Goal: Task Accomplishment & Management: Use online tool/utility

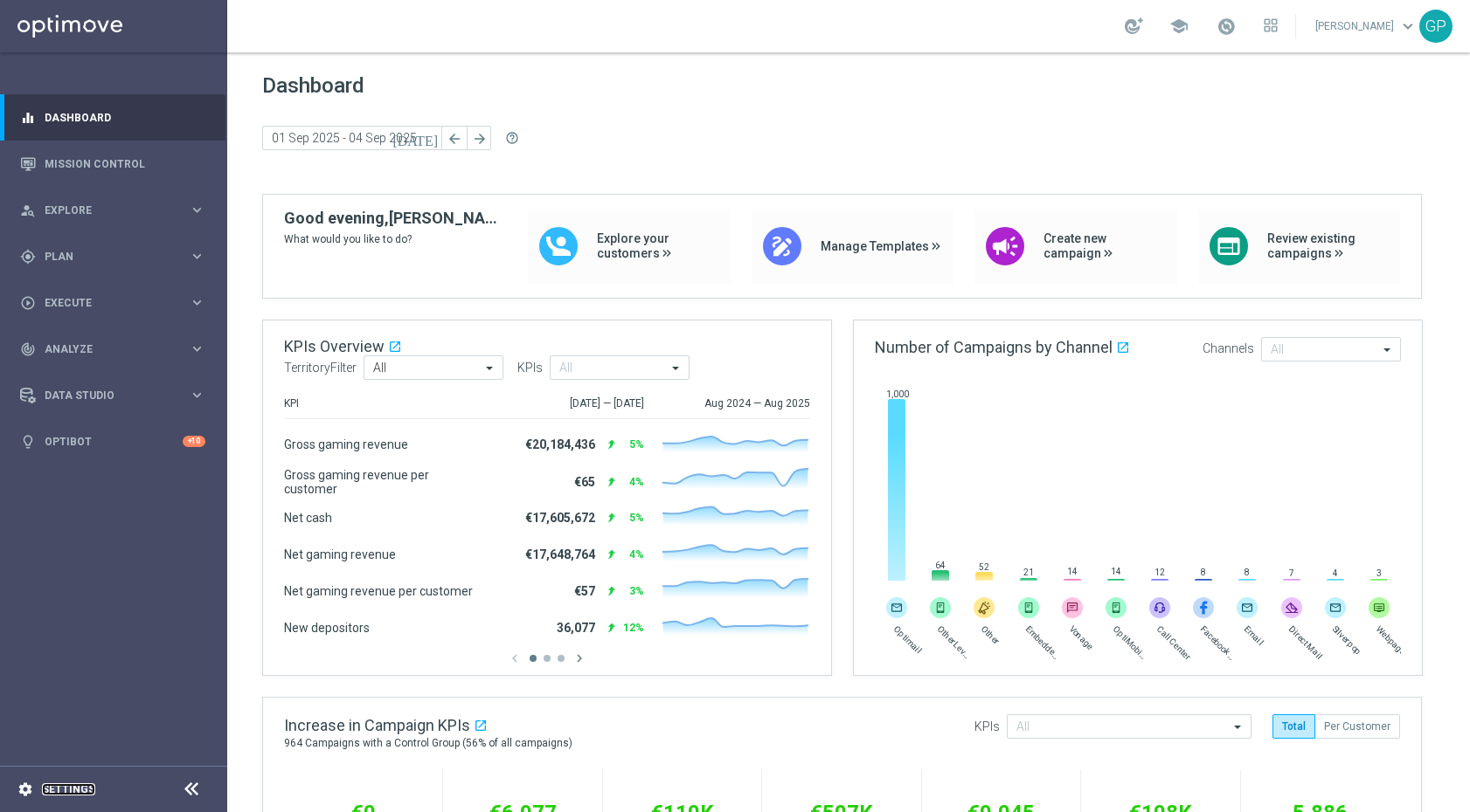
click at [53, 791] on link "Settings" at bounding box center [68, 789] width 53 height 11
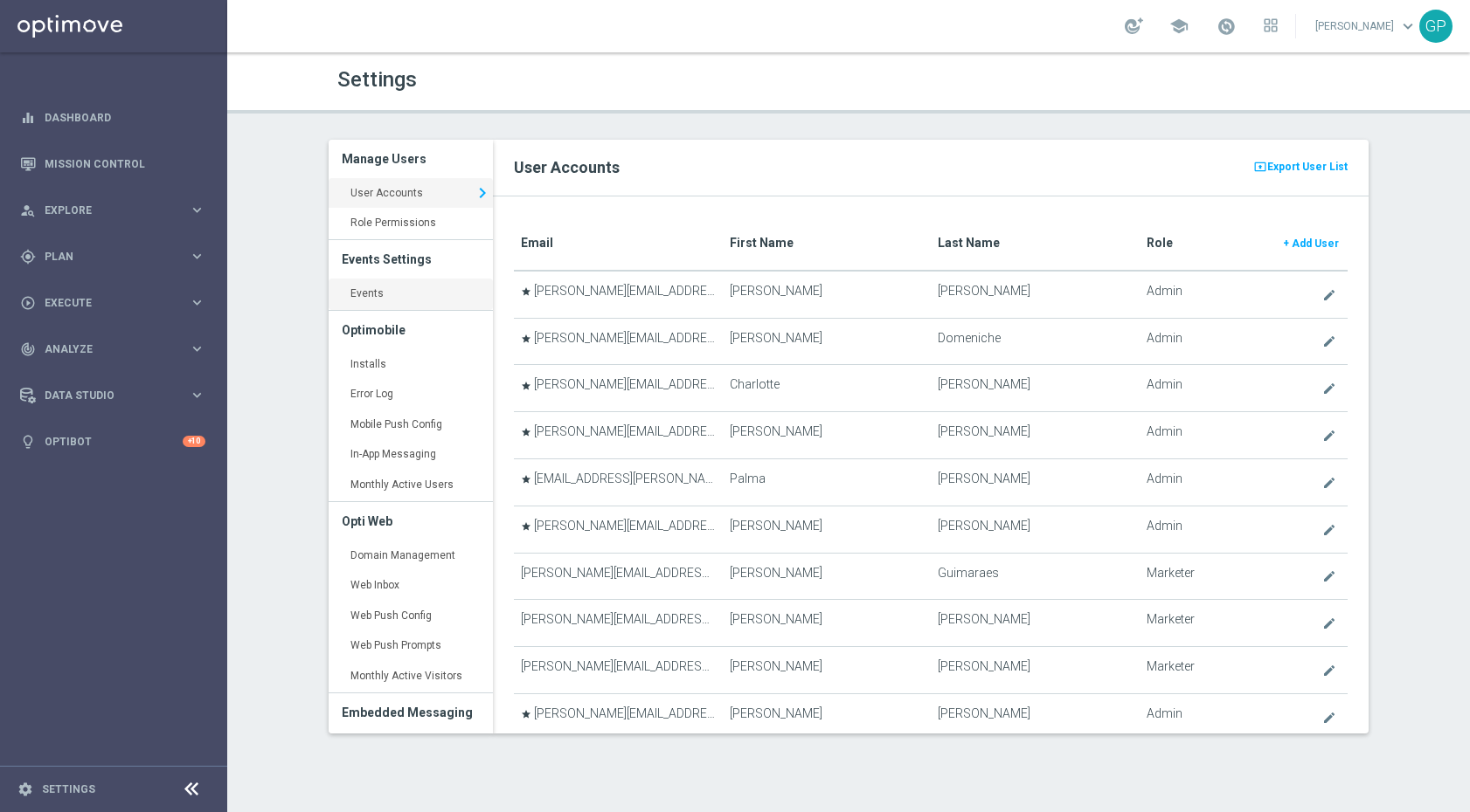
click at [373, 303] on link "Events keyboard_arrow_right" at bounding box center [411, 294] width 164 height 32
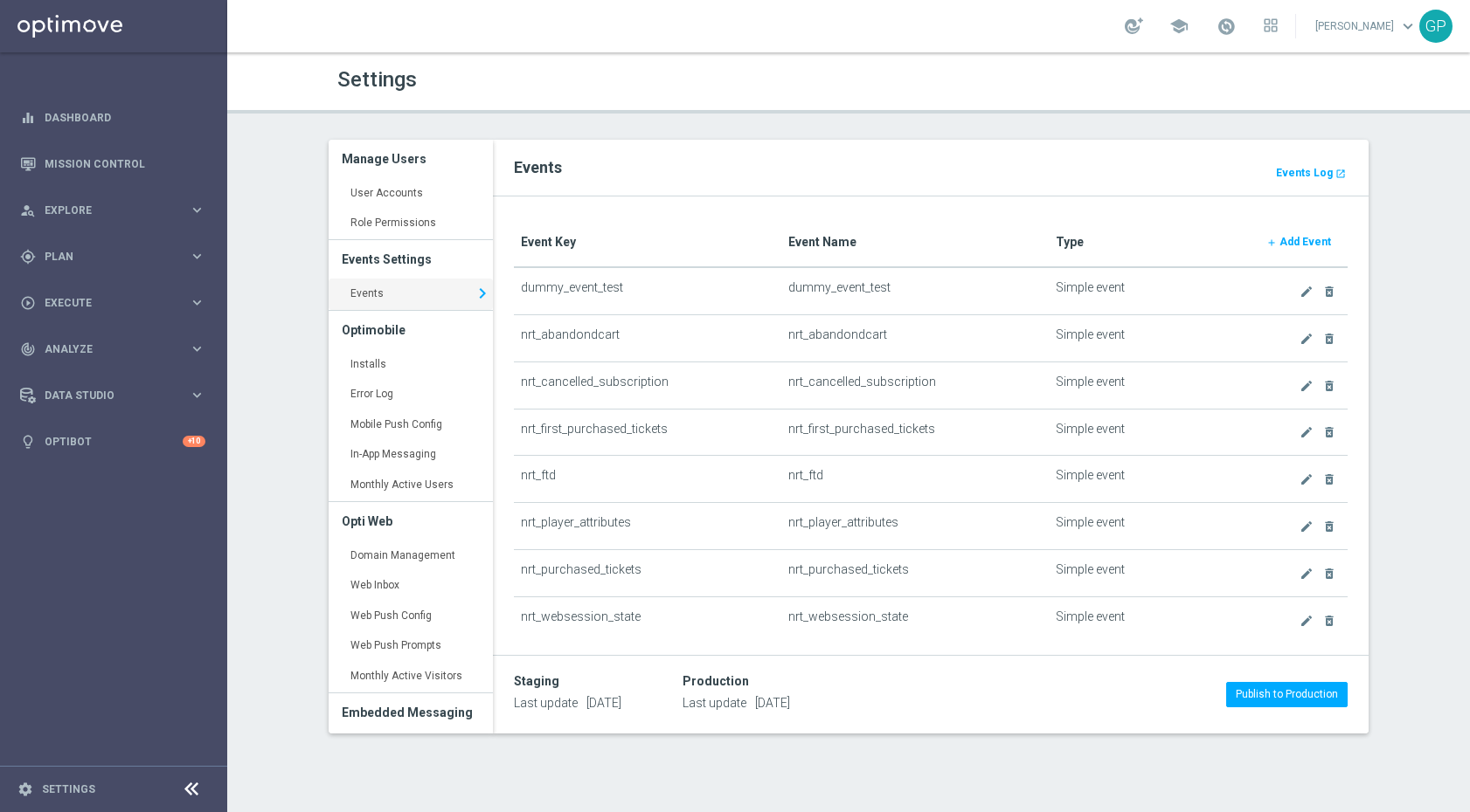
click at [1308, 160] on h2 "Events" at bounding box center [930, 168] width 834 height 21
click at [1308, 167] on b "Events Log" at bounding box center [1304, 173] width 57 height 13
drag, startPoint x: 518, startPoint y: 569, endPoint x: 627, endPoint y: 570, distance: 109.0
click at [622, 574] on td "nrt_purchased_tickets" at bounding box center [647, 572] width 267 height 47
click at [628, 568] on td "nrt_purchased_tickets" at bounding box center [647, 572] width 267 height 47
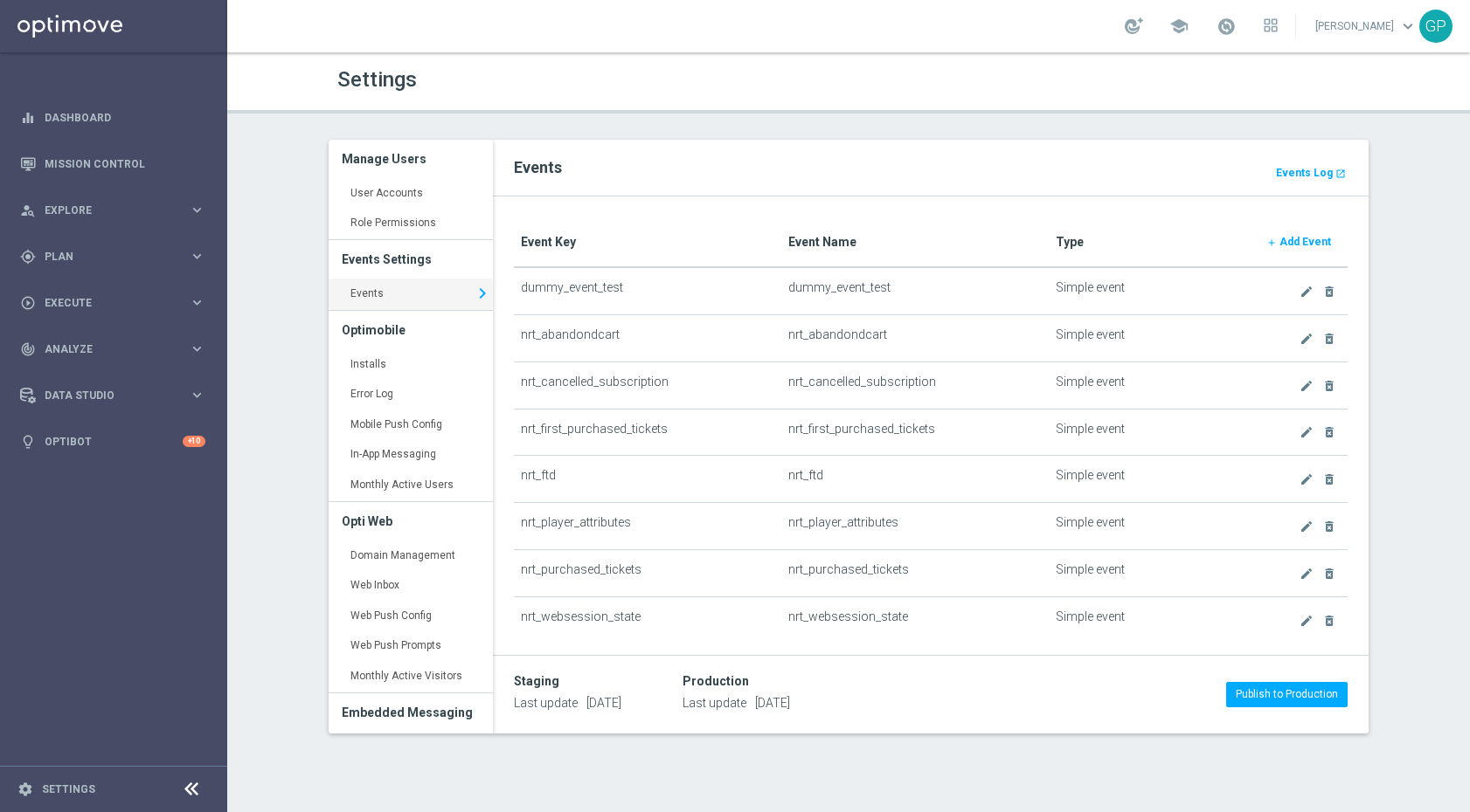
click at [627, 568] on td "nrt_purchased_tickets" at bounding box center [647, 572] width 267 height 47
click at [626, 566] on td "nrt_purchased_tickets" at bounding box center [647, 572] width 267 height 47
click at [397, 286] on link "Events keyboard_arrow_right" at bounding box center [411, 294] width 164 height 32
click at [1285, 183] on div "Events Events Log launch" at bounding box center [930, 168] width 875 height 57
click at [1290, 167] on b "Events Log" at bounding box center [1304, 173] width 57 height 13
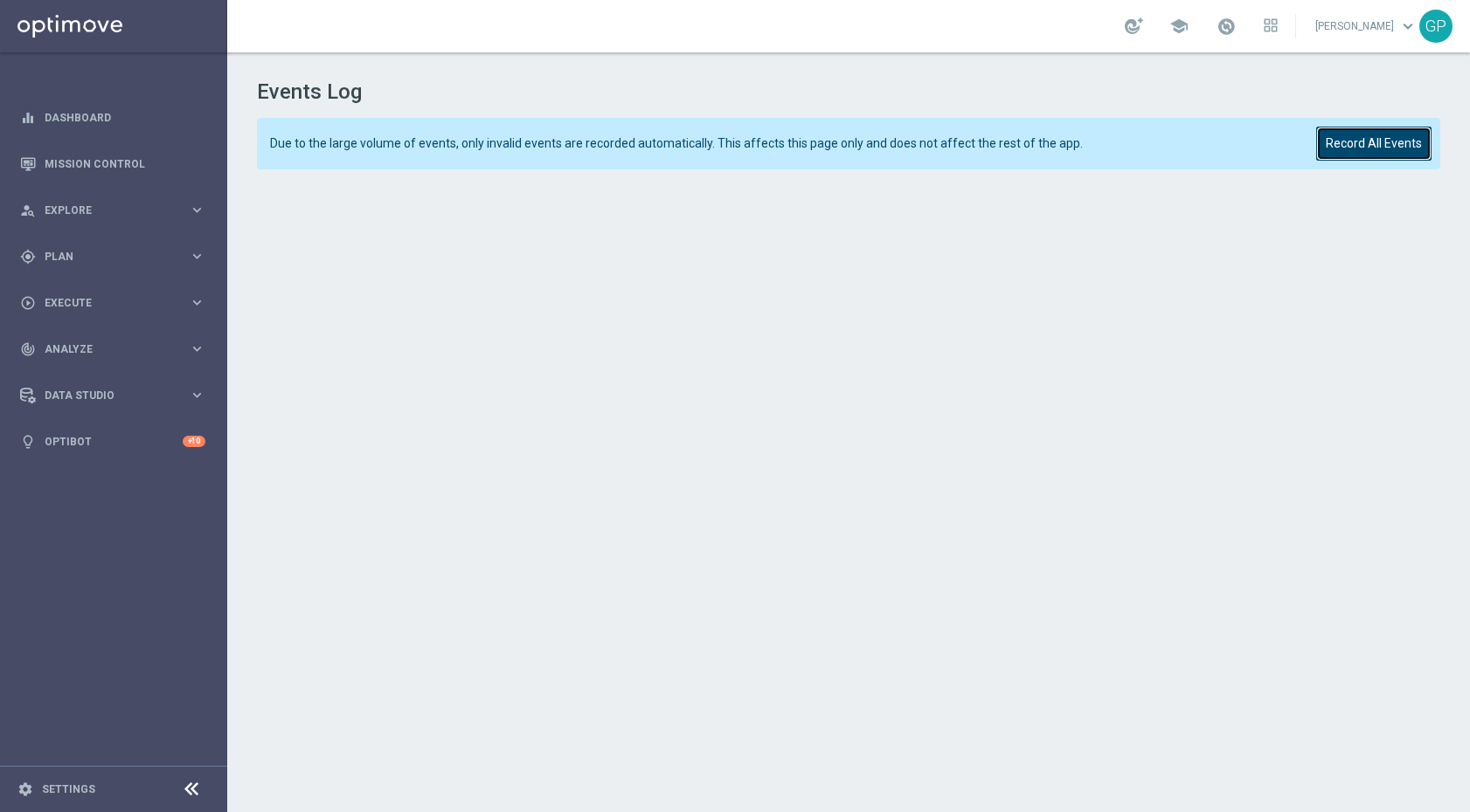
click at [1362, 137] on button "Record All Events" at bounding box center [1373, 143] width 115 height 34
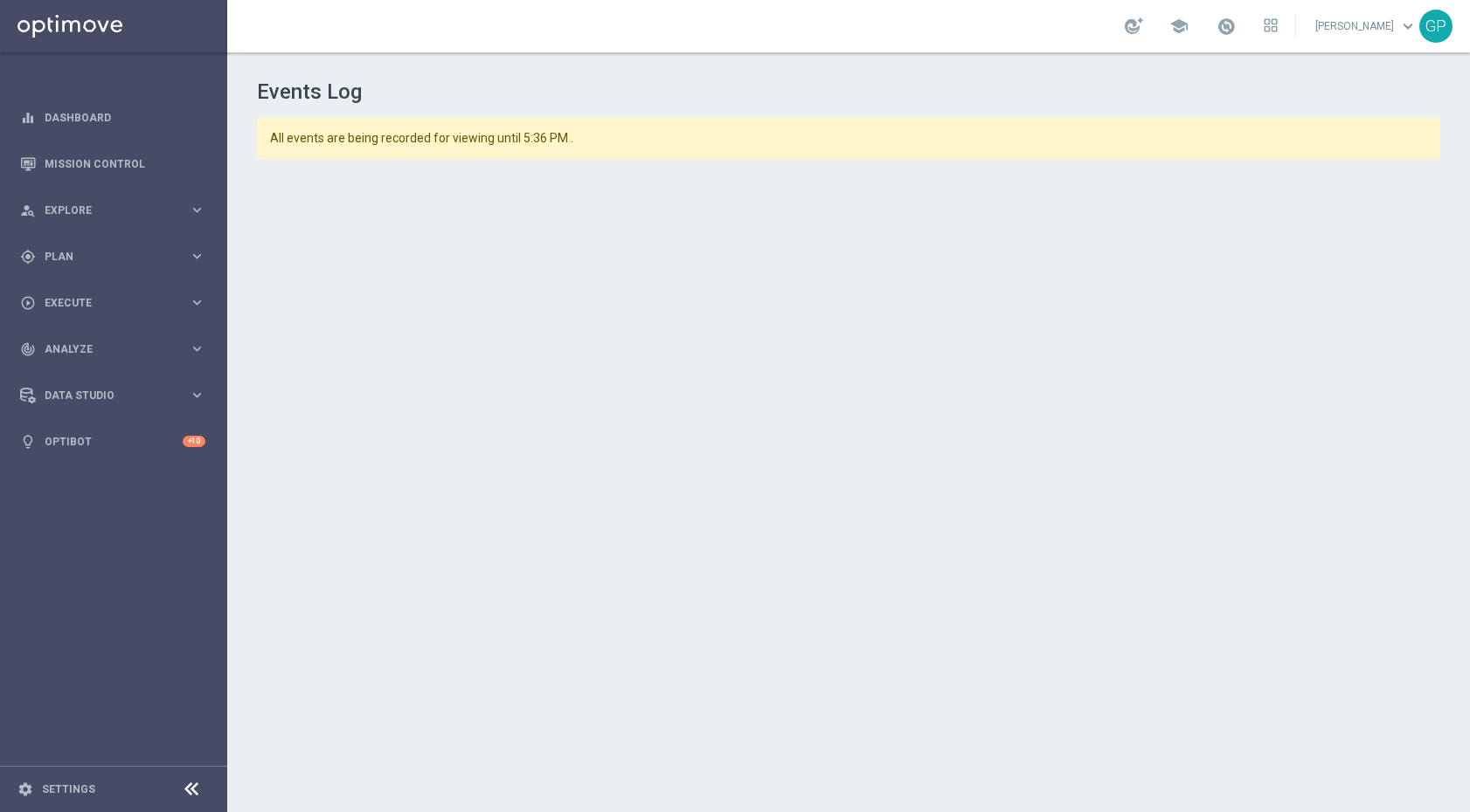
click at [1443, 475] on div "Events Log All events are being recorded for viewing until 5:36 PM ." at bounding box center [848, 428] width 1243 height 752
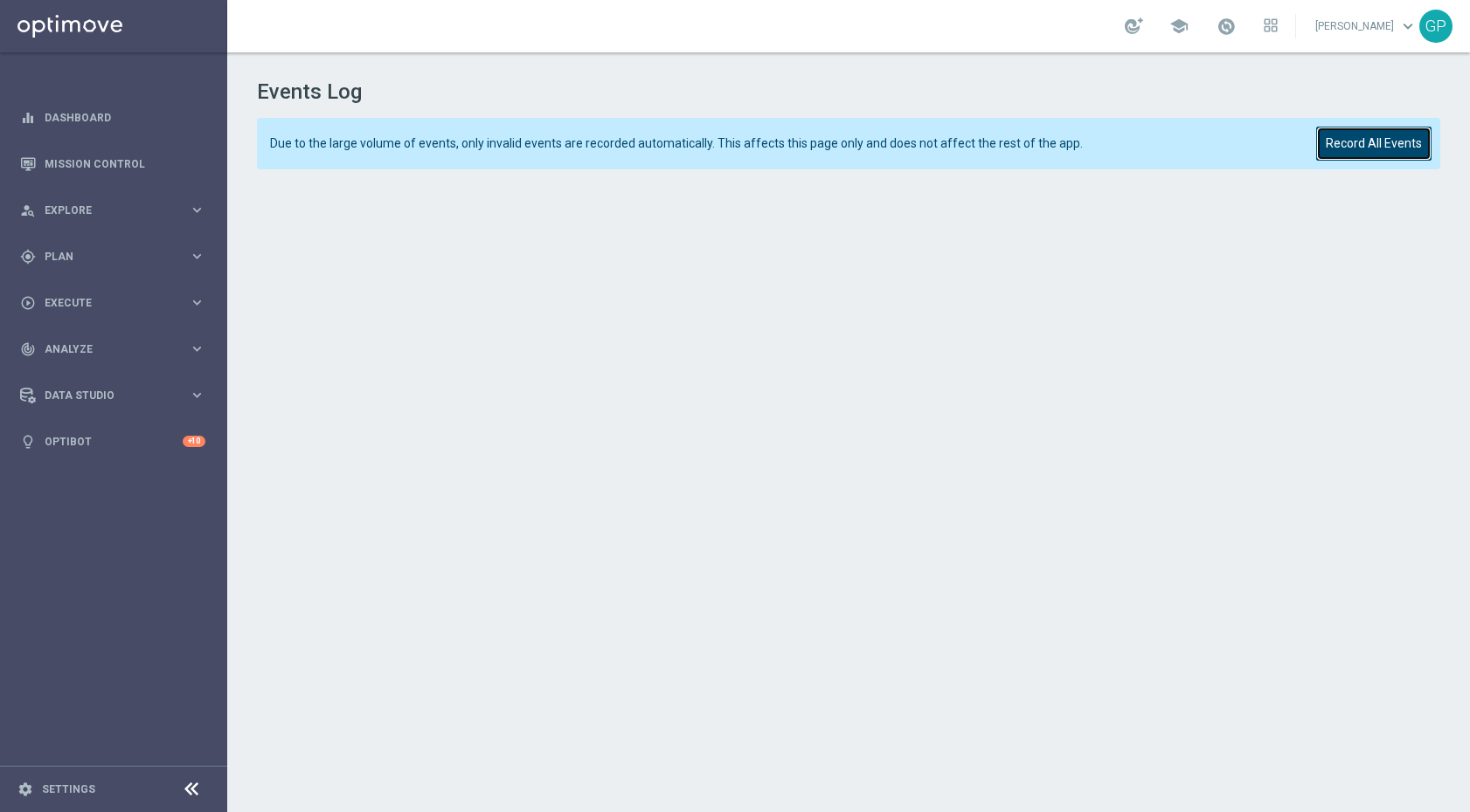
click at [1337, 143] on button "Record All Events" at bounding box center [1373, 143] width 115 height 34
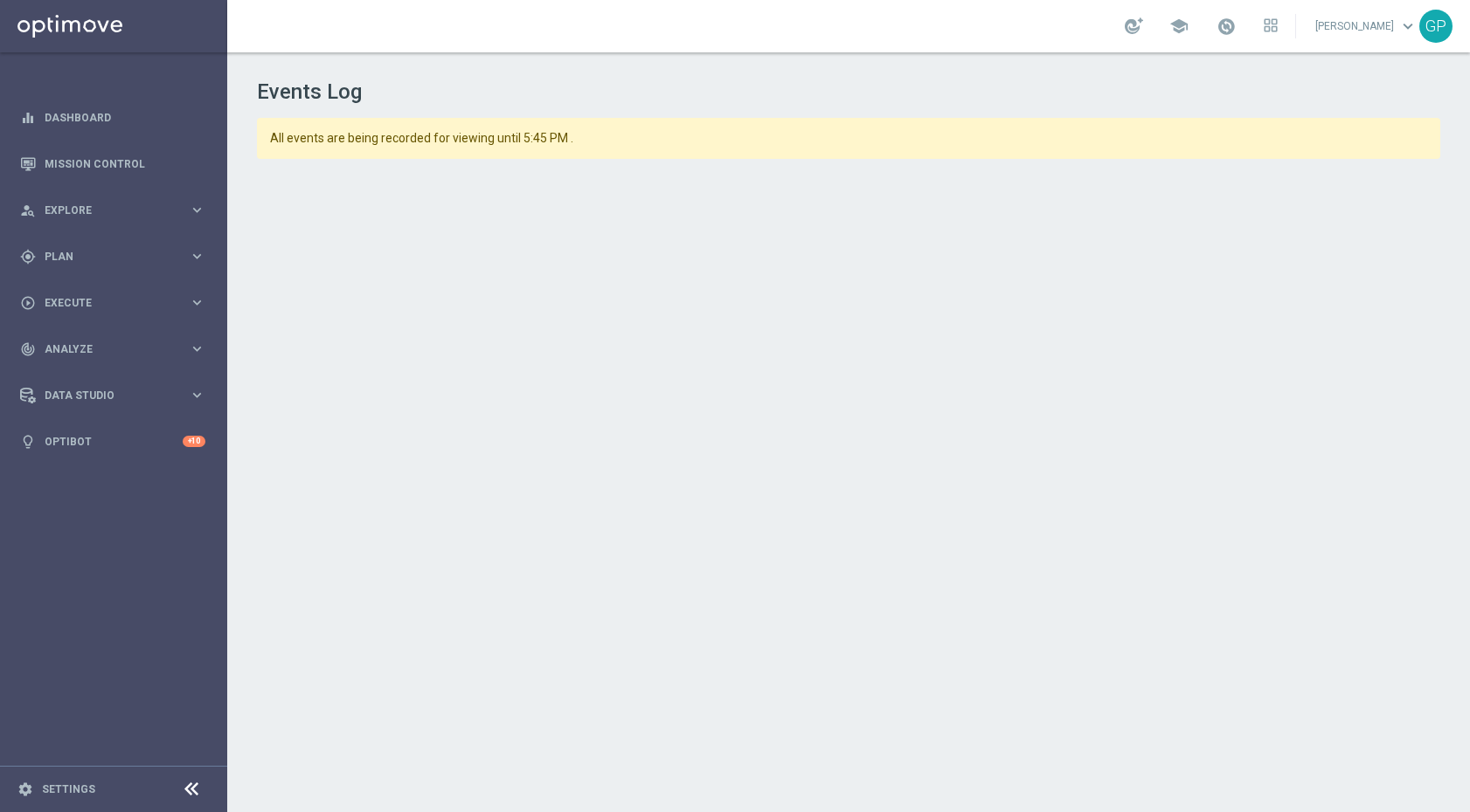
click at [44, 780] on footer "settings Settings" at bounding box center [113, 789] width 227 height 46
click at [46, 786] on link "Settings" at bounding box center [68, 789] width 53 height 11
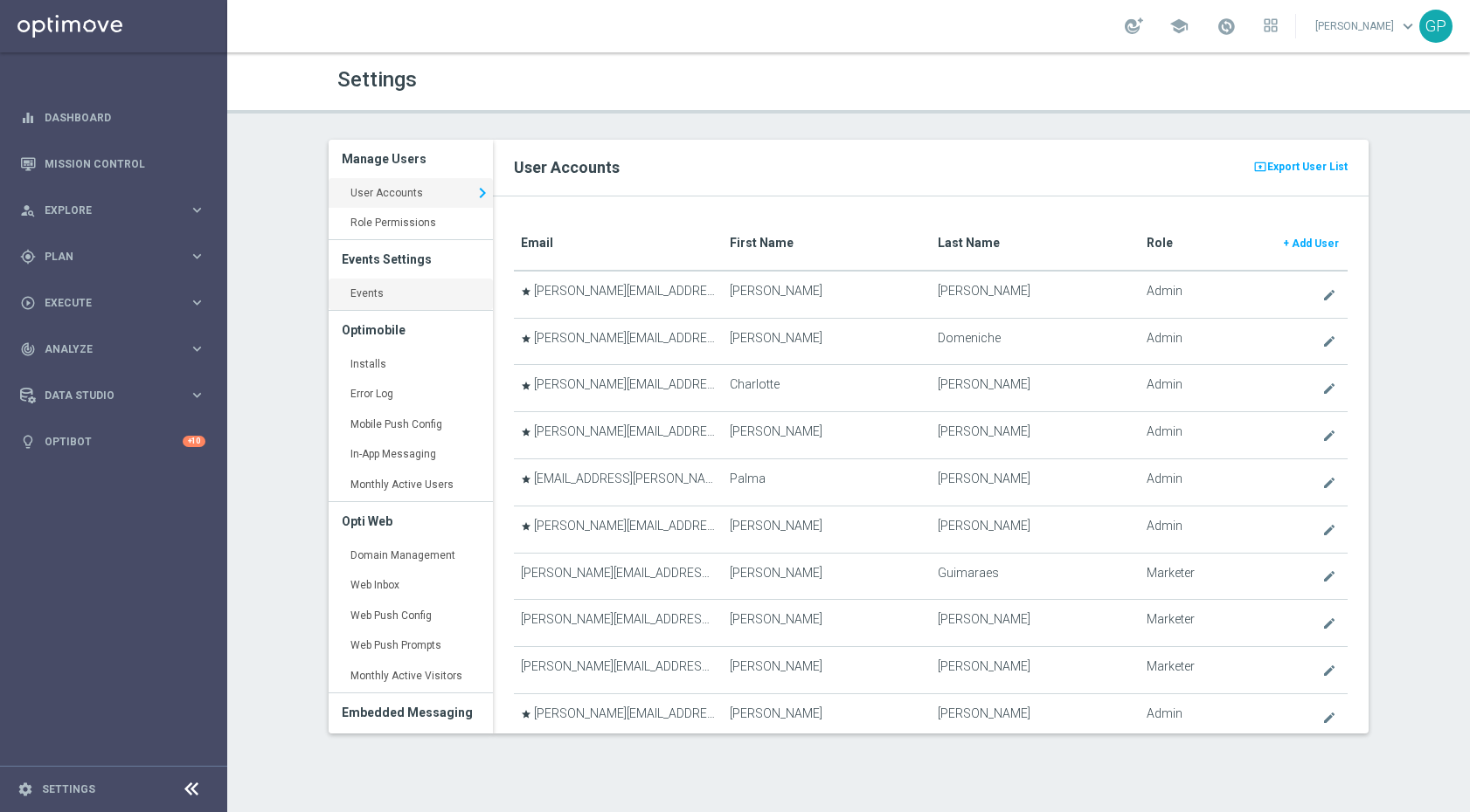
click at [367, 305] on link "Events keyboard_arrow_right" at bounding box center [411, 294] width 164 height 32
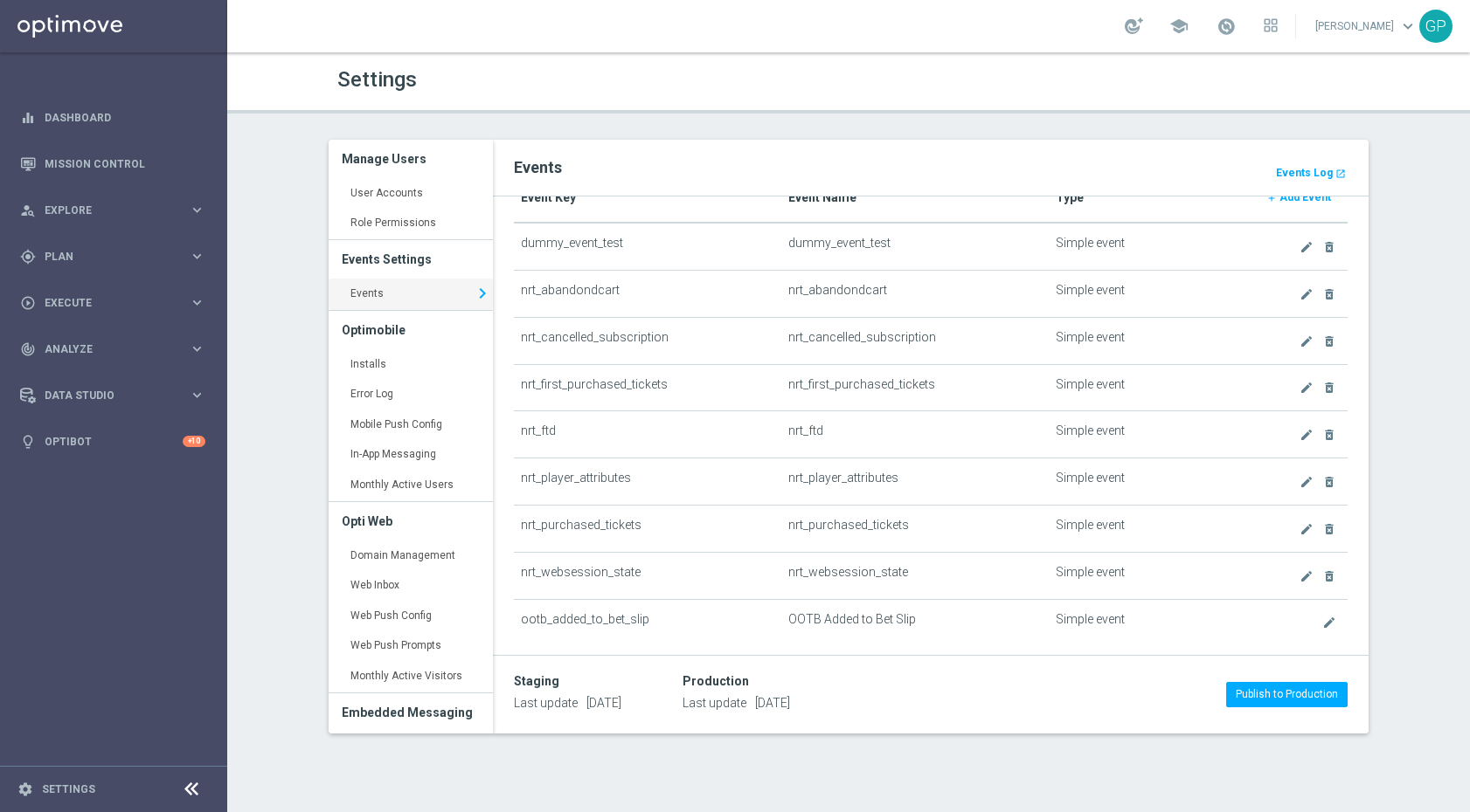
scroll to position [51, 0]
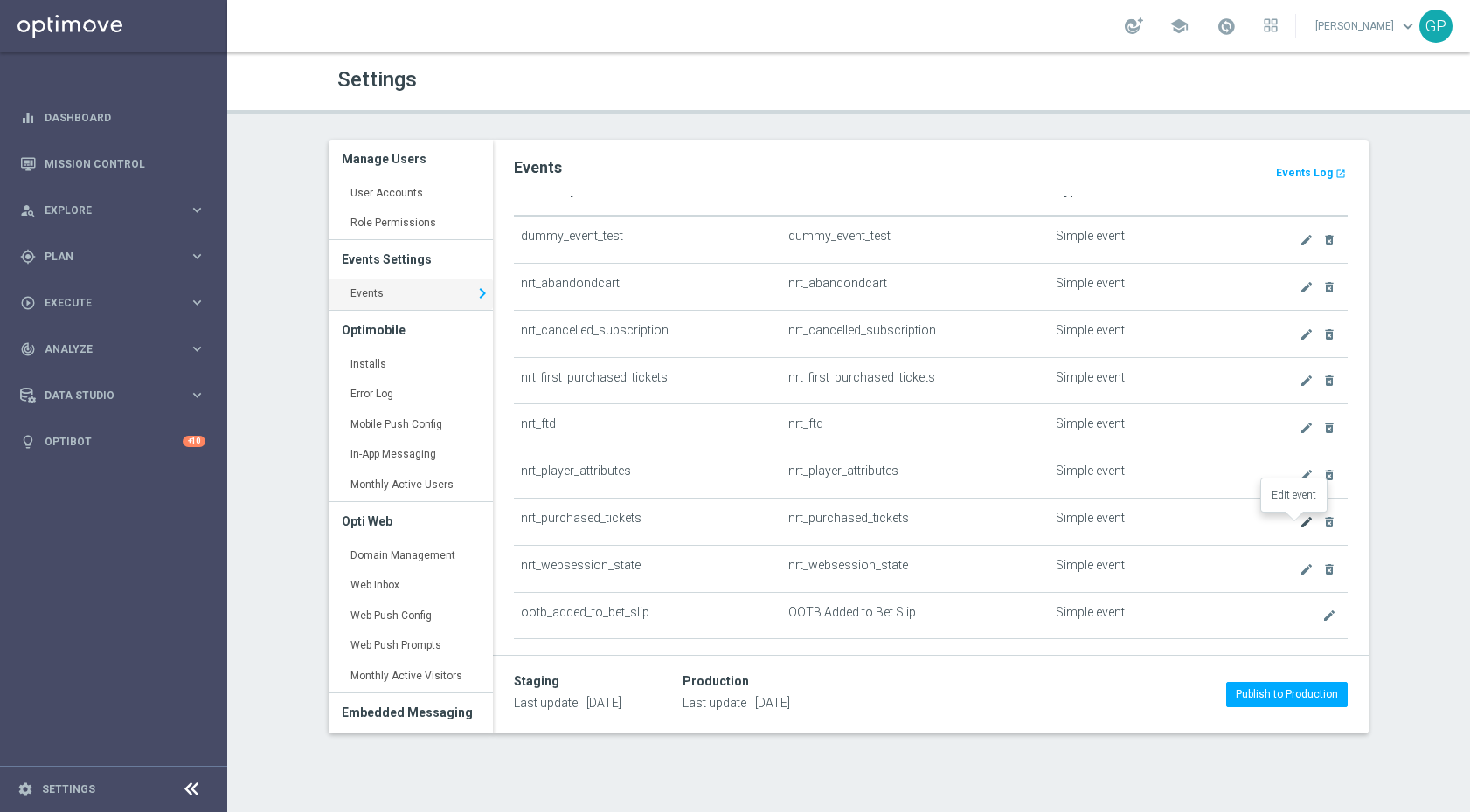
click at [1299, 523] on icon "create" at bounding box center [1306, 522] width 14 height 14
